Goal: Task Accomplishment & Management: Manage account settings

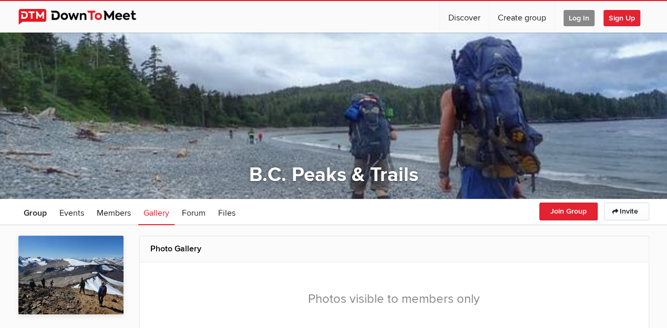
click at [583, 21] on span "Log In" at bounding box center [578, 18] width 31 height 16
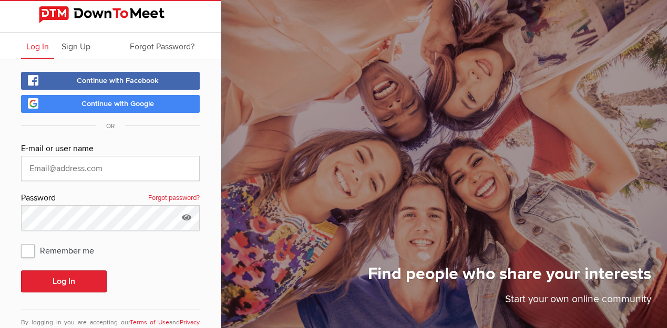
click at [104, 78] on span "Continue with Facebook" at bounding box center [118, 80] width 82 height 9
click at [86, 167] on input "text" at bounding box center [110, 168] width 179 height 25
type input "[EMAIL_ADDRESS][DOMAIN_NAME]"
click at [22, 247] on span "Remember me" at bounding box center [63, 250] width 84 height 19
click at [21, 241] on input "Remember me" at bounding box center [20, 241] width 1 height 1
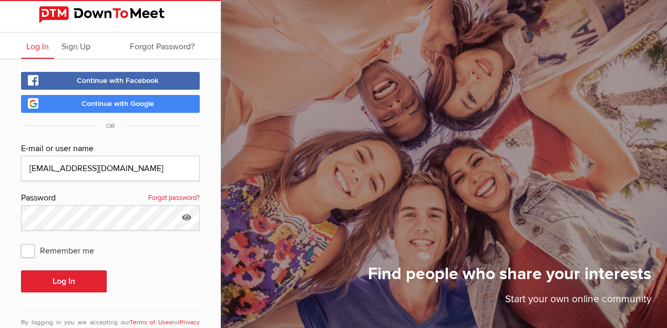
checkbox input "true"
click at [38, 281] on button "Log In" at bounding box center [64, 282] width 86 height 22
